Goal: Transaction & Acquisition: Purchase product/service

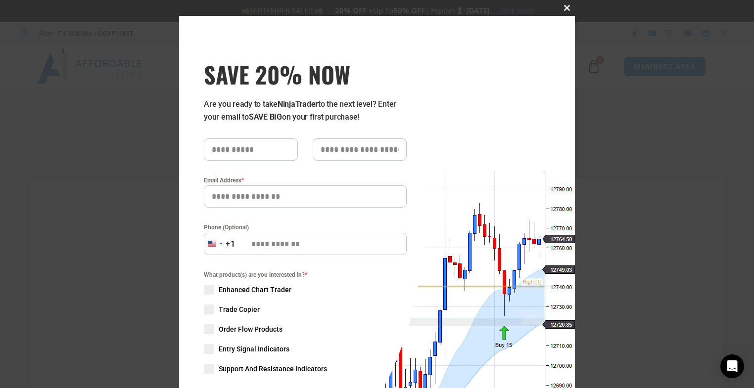
drag, startPoint x: 566, startPoint y: 5, endPoint x: 561, endPoint y: 8, distance: 5.4
click at [566, 5] on span at bounding box center [567, 8] width 16 height 6
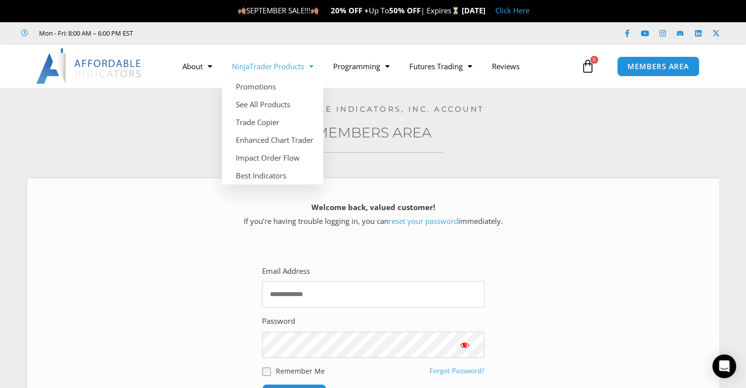
click at [286, 64] on link "NinjaTrader Products" at bounding box center [272, 66] width 101 height 23
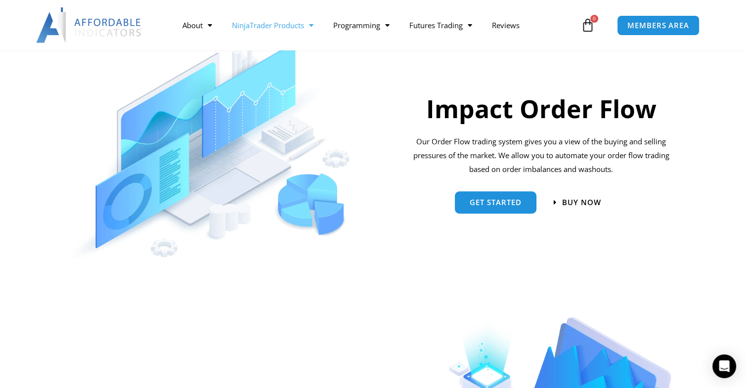
scroll to position [544, 0]
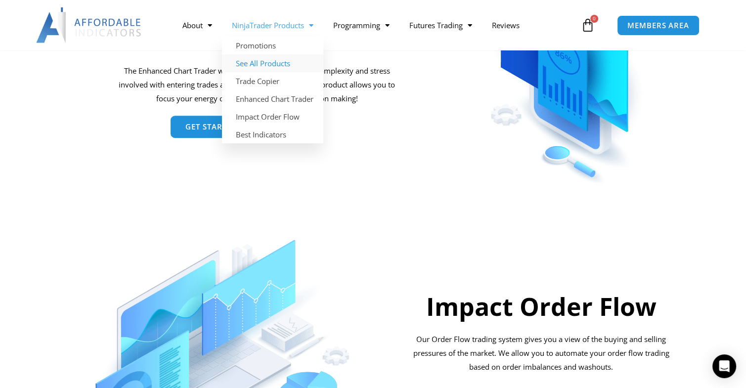
click at [255, 60] on link "See All Products" at bounding box center [272, 63] width 101 height 18
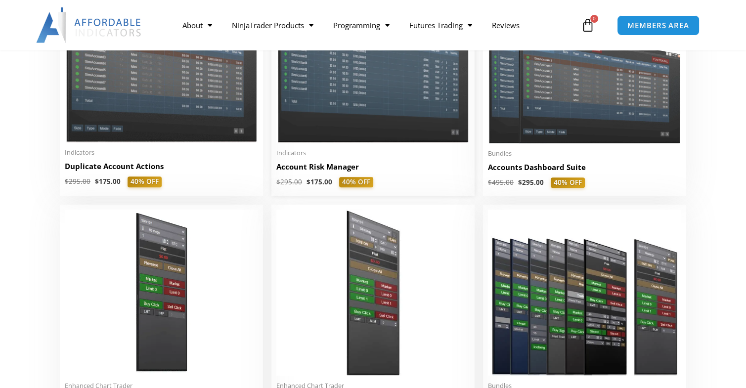
scroll to position [297, 0]
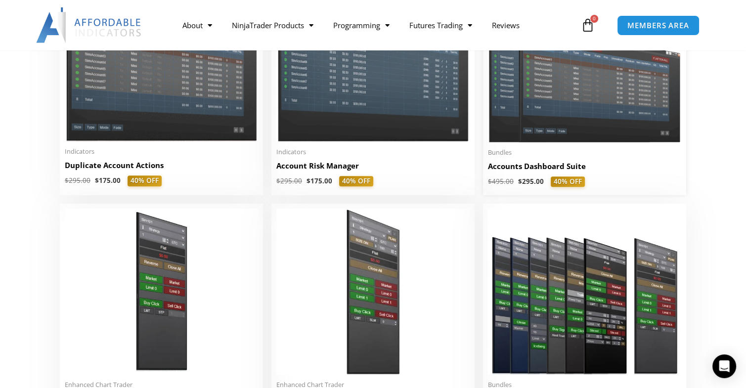
click at [627, 171] on h2 "Accounts Dashboard Suite" at bounding box center [584, 166] width 193 height 10
